Goal: Information Seeking & Learning: Learn about a topic

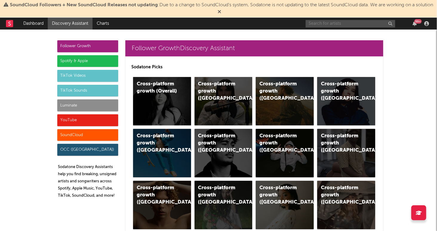
click at [354, 22] on input "text" at bounding box center [349, 23] width 89 height 7
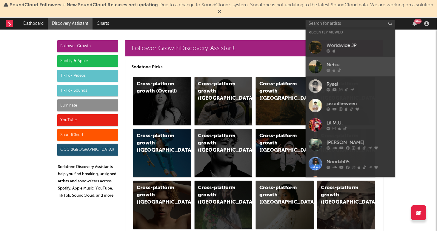
click at [351, 67] on div "Nebiu" at bounding box center [359, 64] width 66 height 7
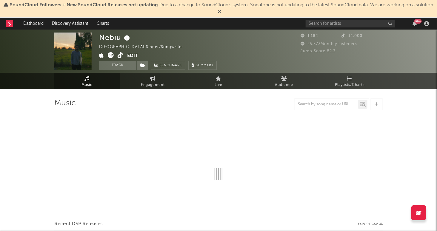
select select "1w"
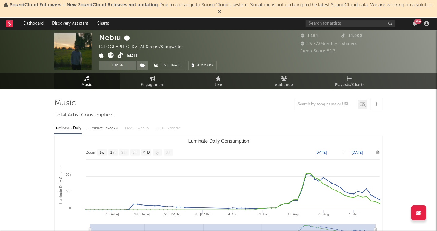
click at [338, 27] on div "99 +" at bounding box center [367, 24] width 125 height 12
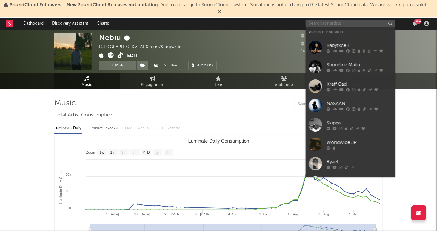
click at [337, 24] on input "text" at bounding box center [349, 23] width 89 height 7
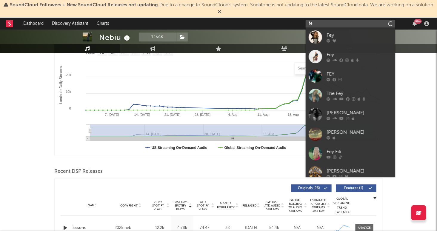
type input "f"
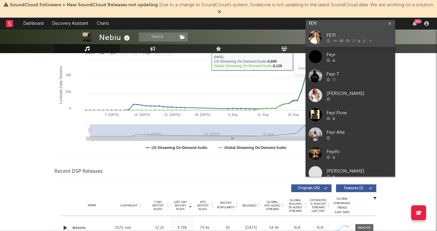
type input "FEYI"
click at [346, 33] on div "FEYI" at bounding box center [359, 35] width 66 height 7
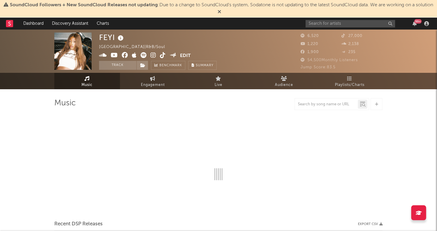
select select "6m"
